Goal: Check status: Check status

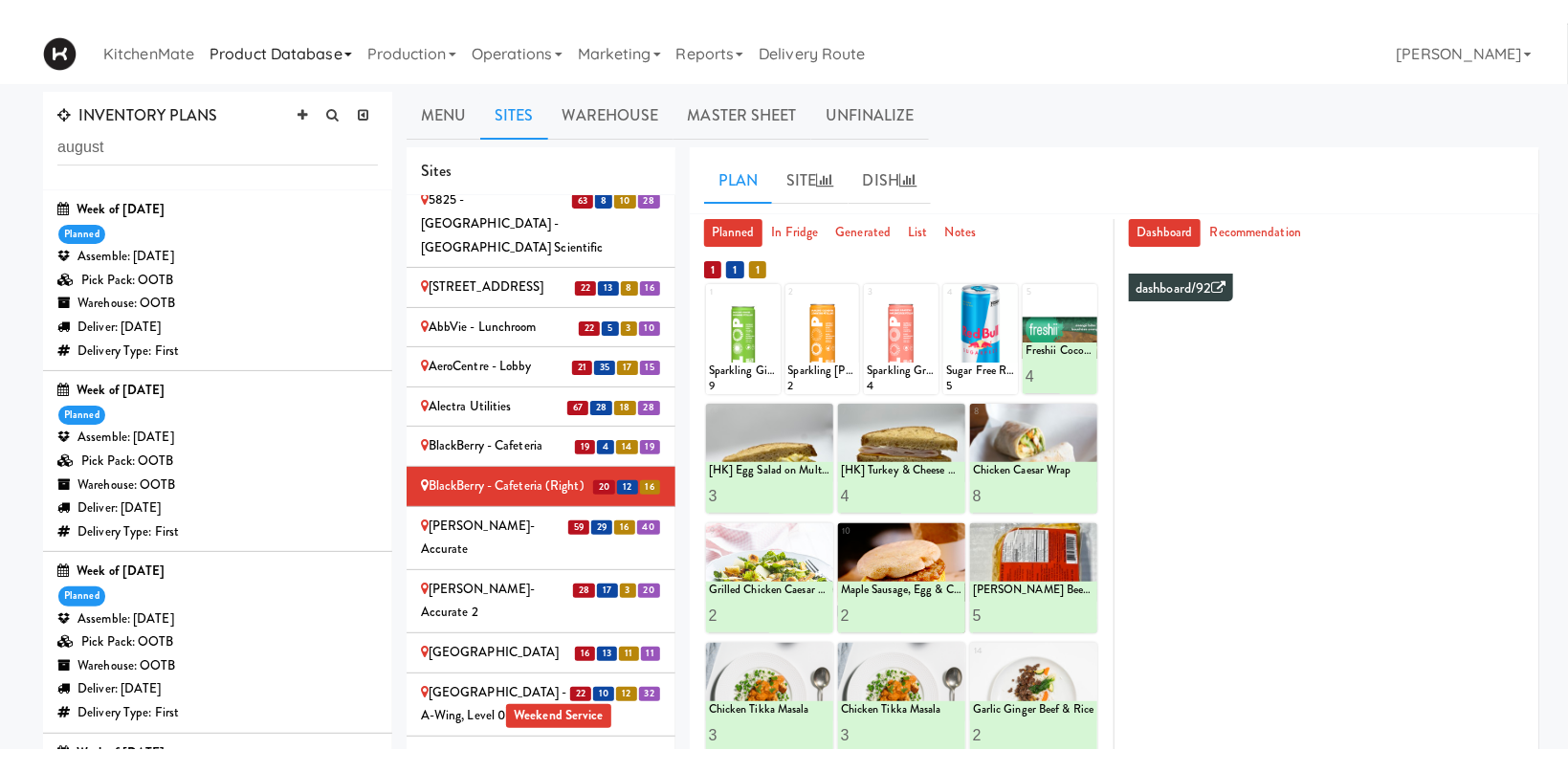
scroll to position [235, 0]
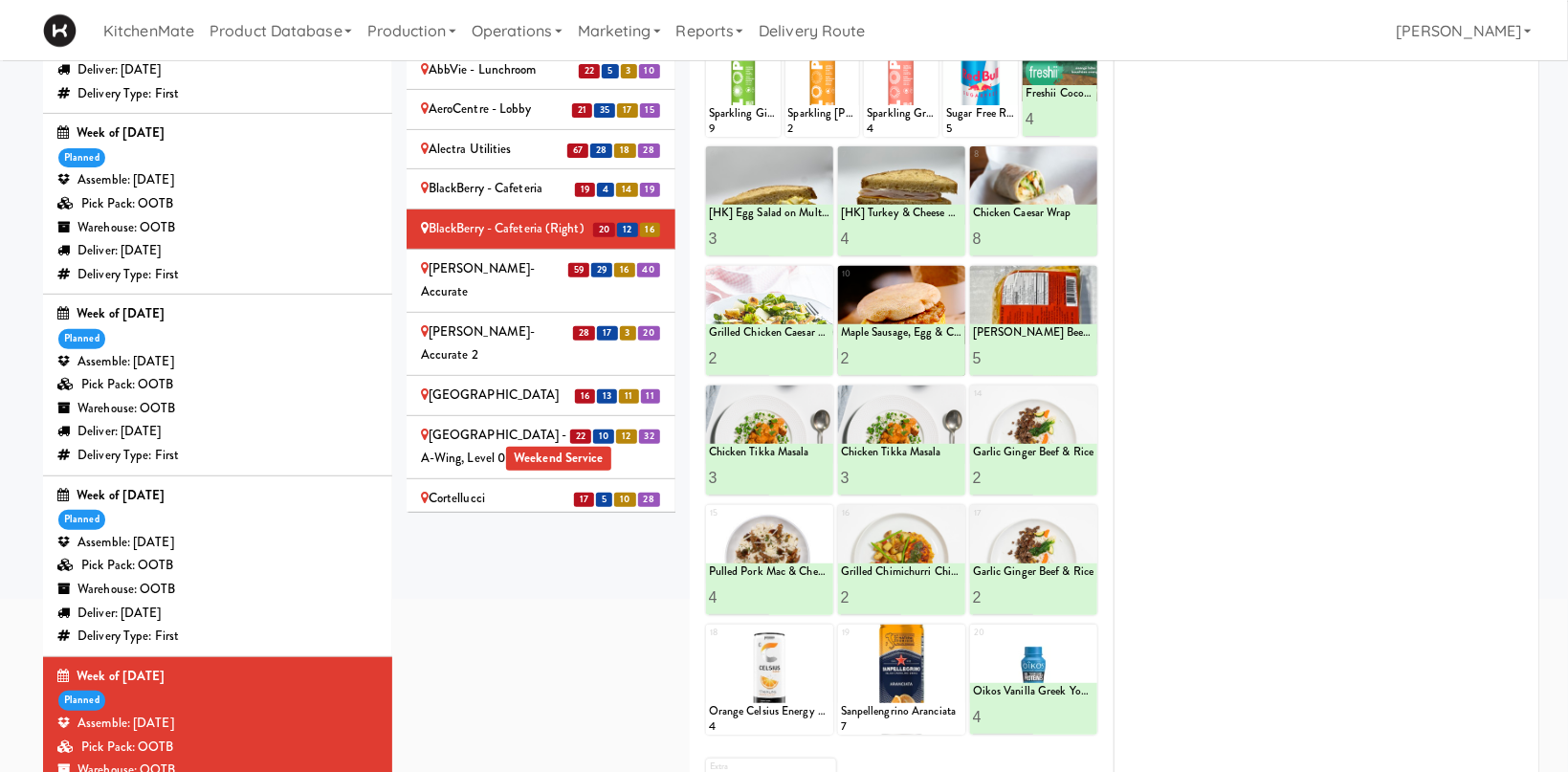
click at [511, 257] on div "[PERSON_NAME]-Accurate" at bounding box center [540, 281] width 240 height 47
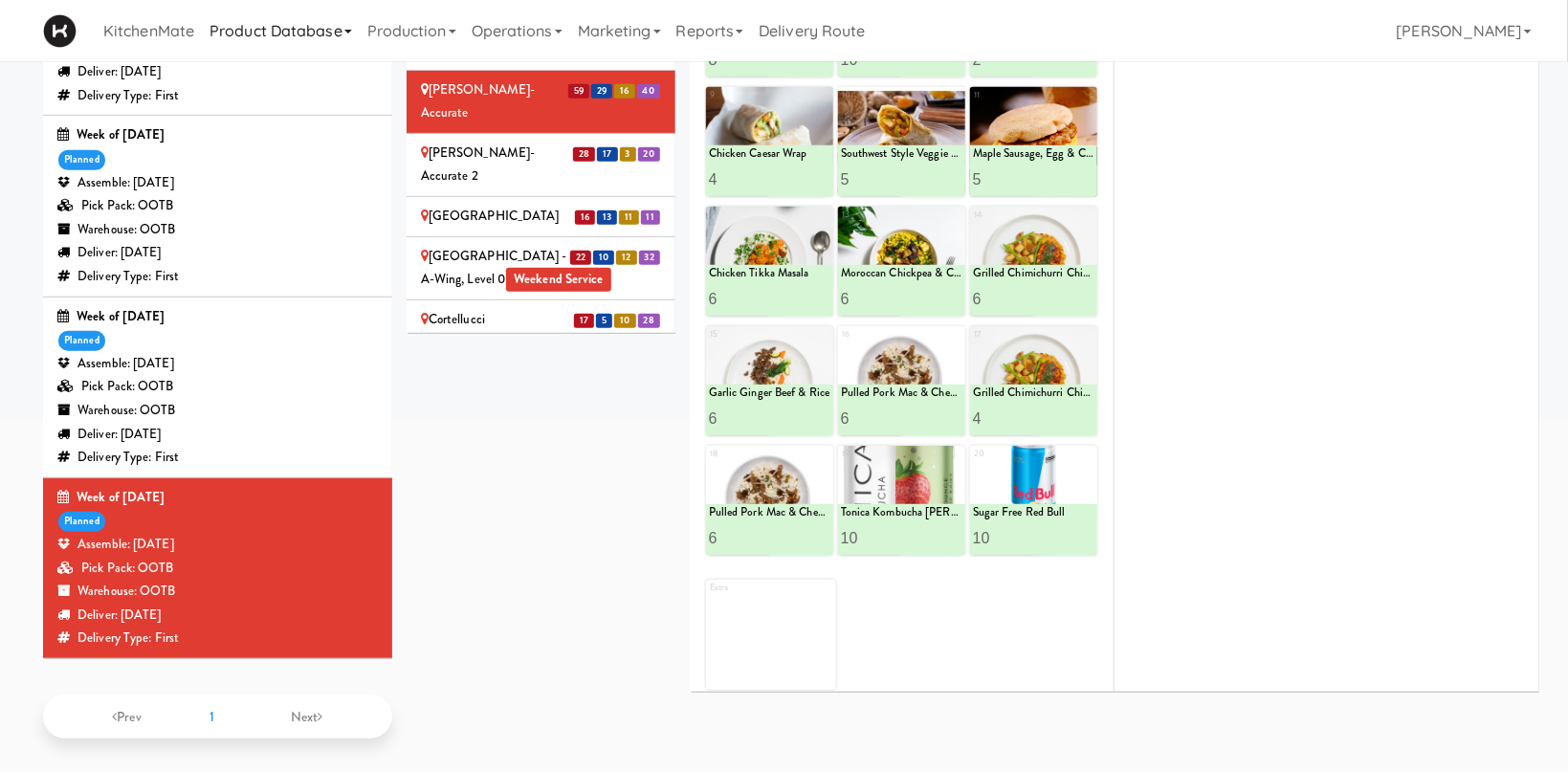
scroll to position [362, 0]
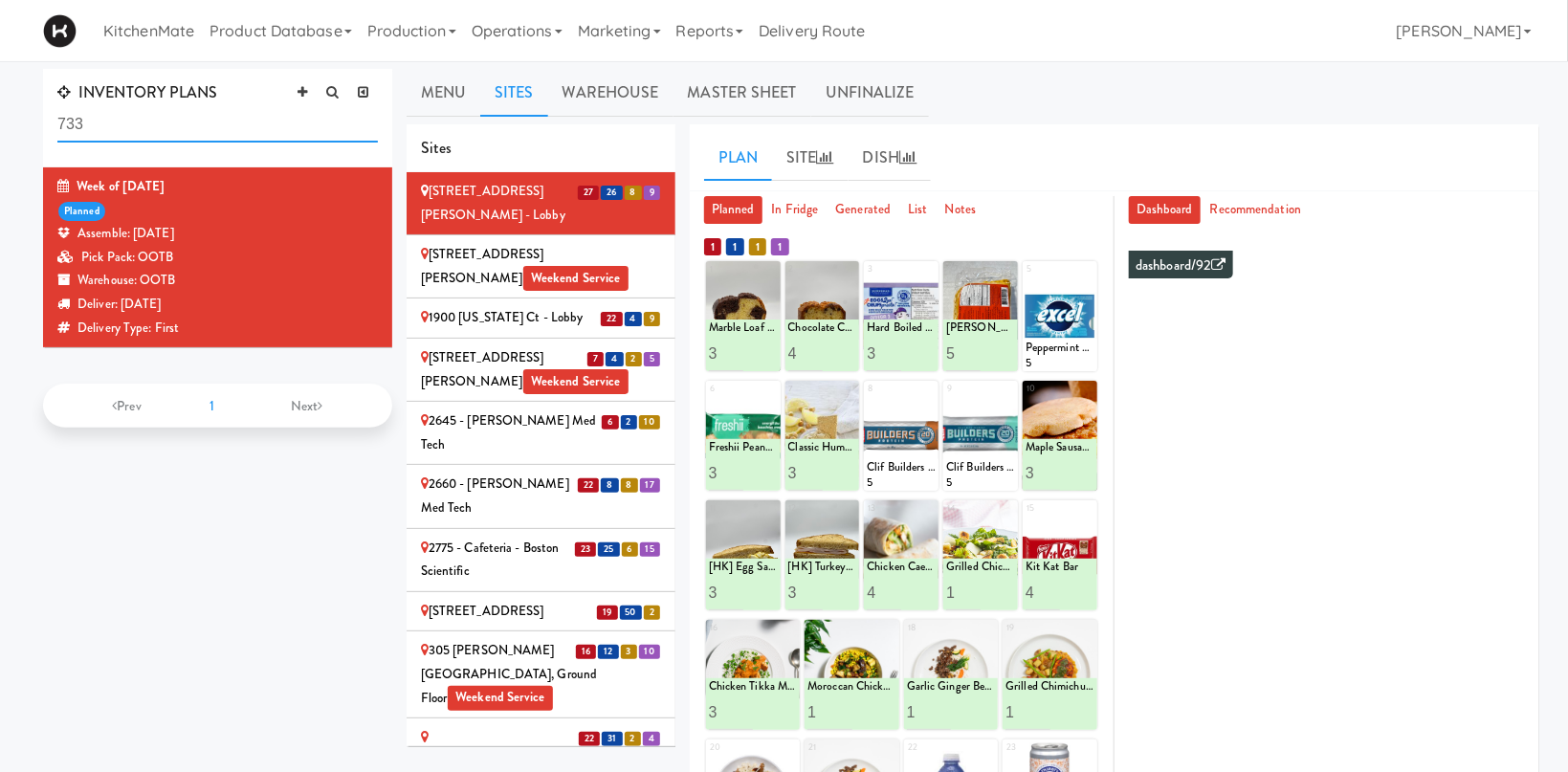
drag, startPoint x: 156, startPoint y: 117, endPoint x: -43, endPoint y: 115, distance: 199.0
click at [58, 115] on input "733" at bounding box center [218, 125] width 321 height 35
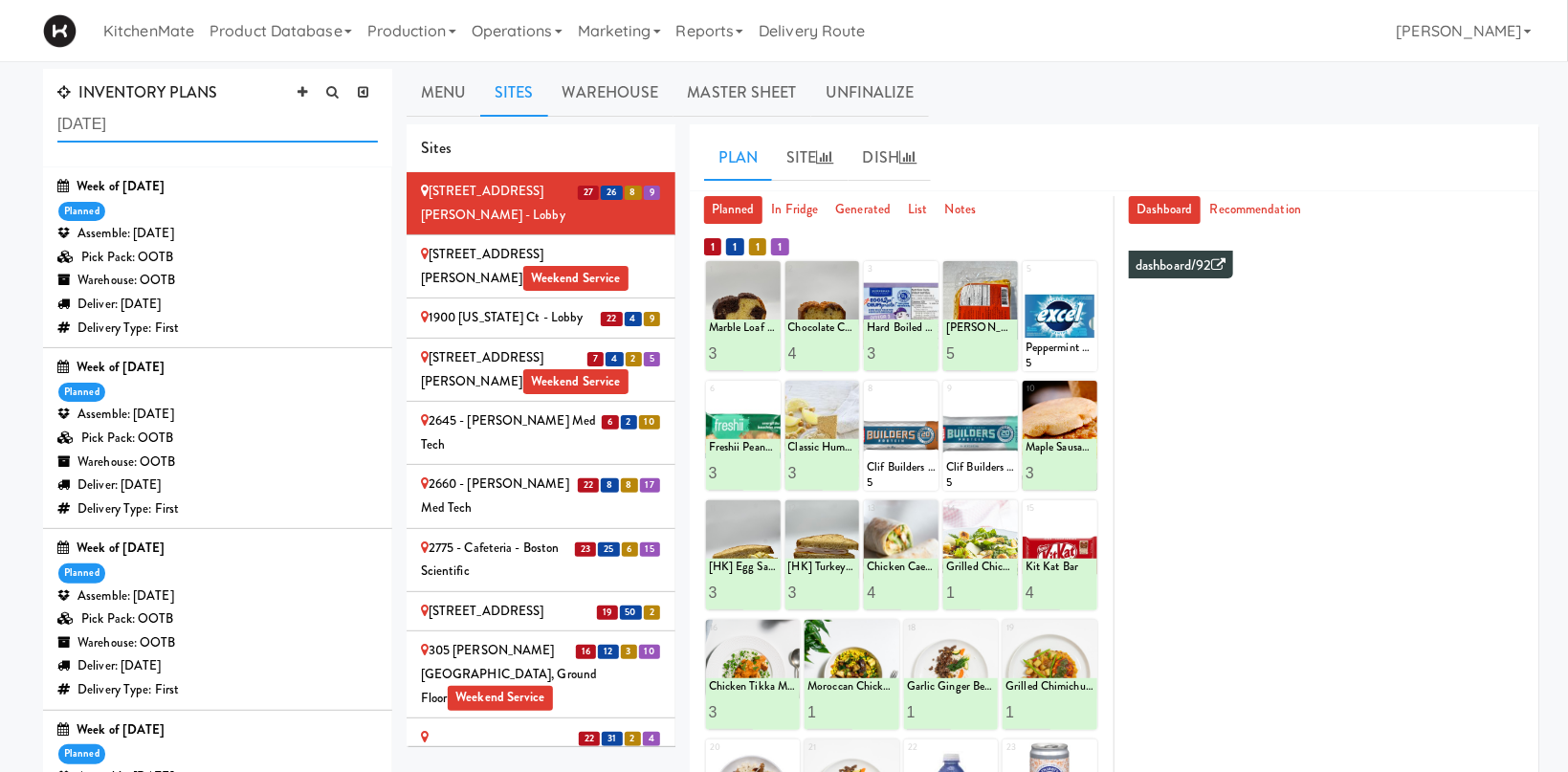
type input "august 3"
click at [154, 395] on div "Week of August 31st, 2025 planned Assemble: Saturday Aug 30, 2025 Pick Pack: OO…" at bounding box center [218, 438] width 321 height 164
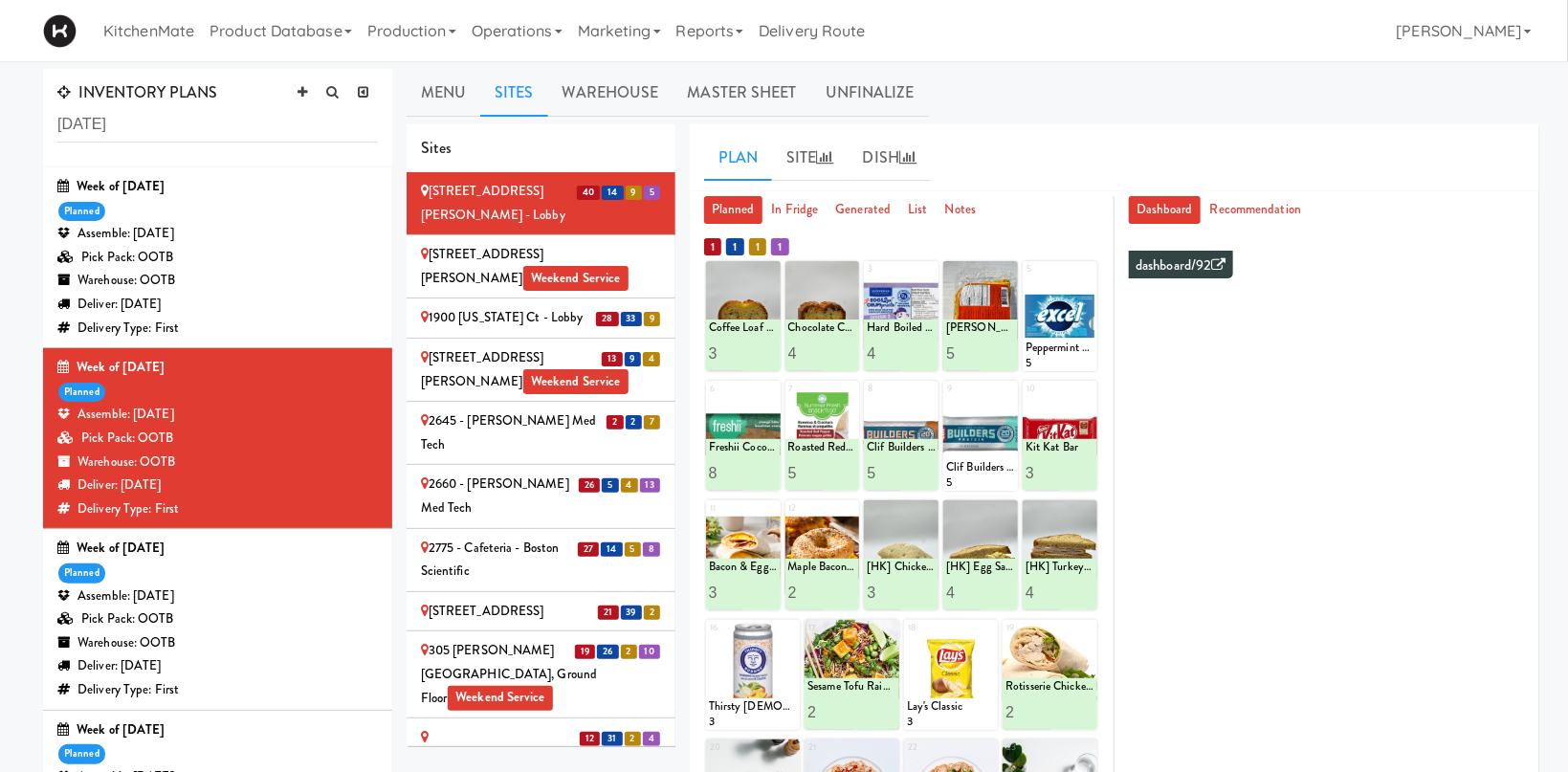
scroll to position [839, 0]
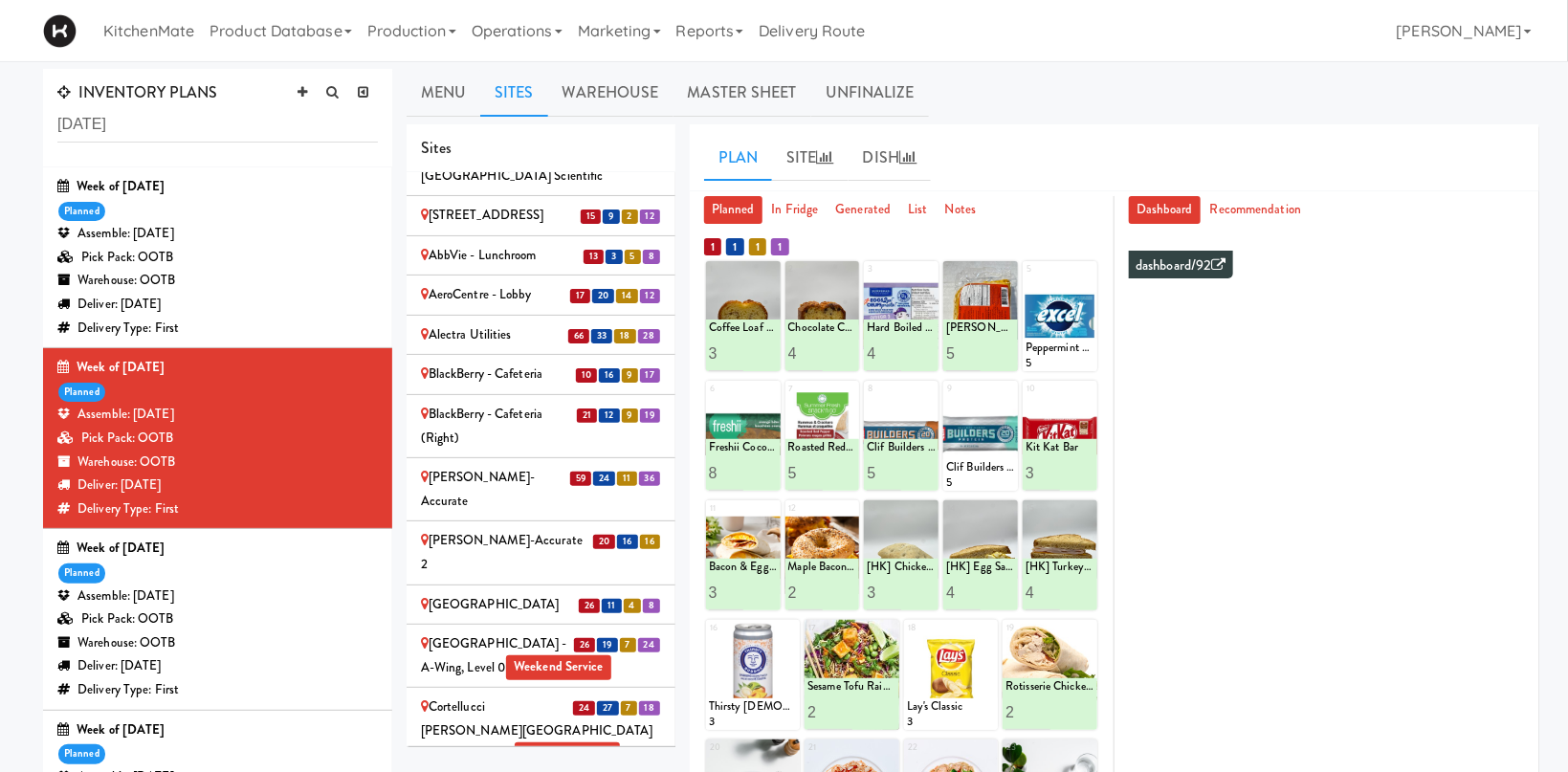
click at [508, 466] on div "[PERSON_NAME]-Accurate" at bounding box center [540, 489] width 240 height 47
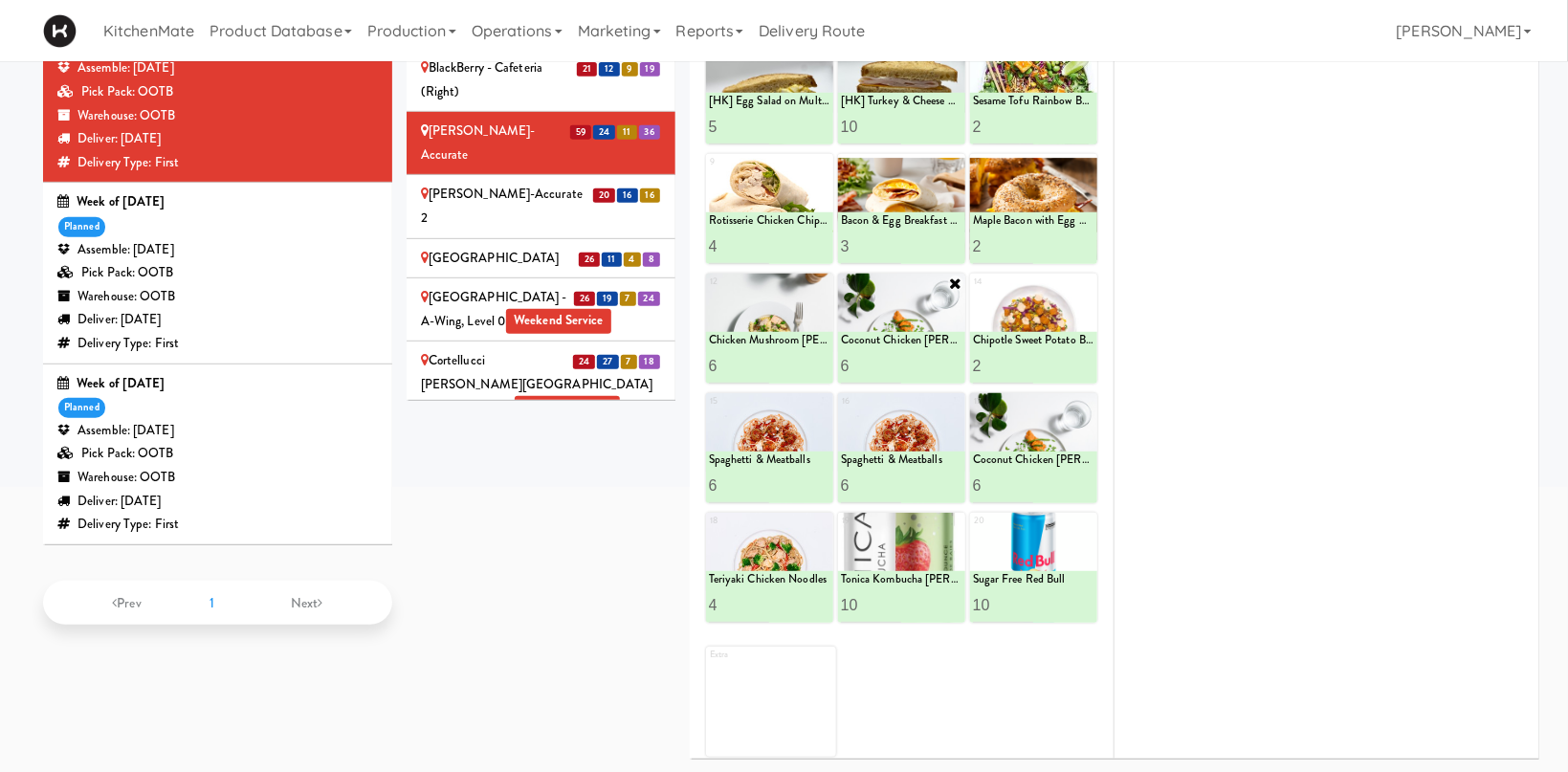
scroll to position [237, 0]
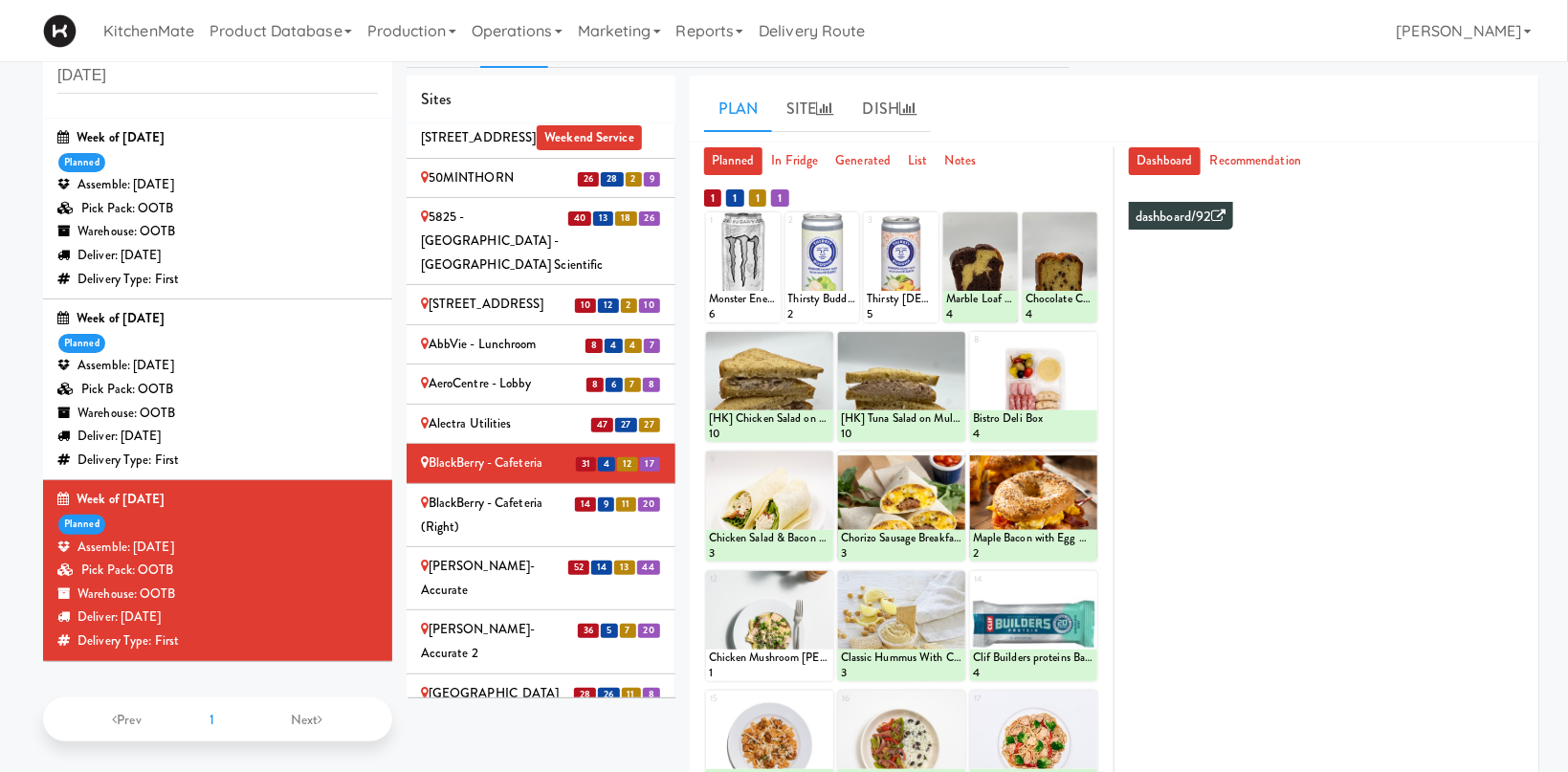
scroll to position [703, 0]
click at [518, 554] on div "[PERSON_NAME]-Accurate" at bounding box center [540, 577] width 240 height 47
